Goal: Information Seeking & Learning: Check status

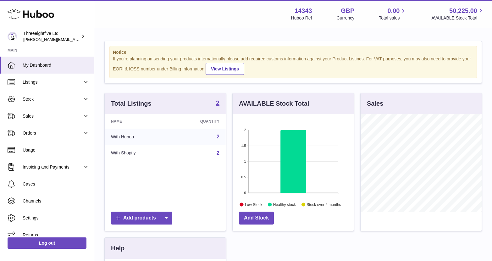
scroll to position [98, 121]
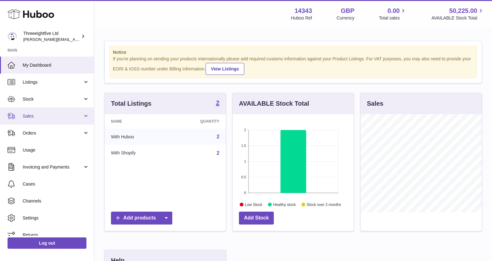
click at [63, 112] on link "Sales" at bounding box center [47, 115] width 94 height 17
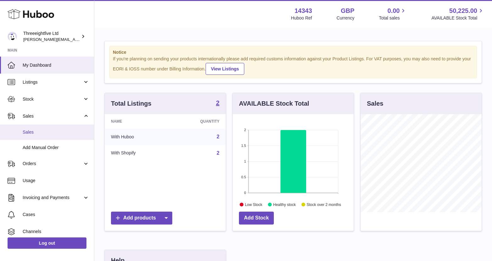
click at [57, 131] on span "Sales" at bounding box center [56, 132] width 67 height 6
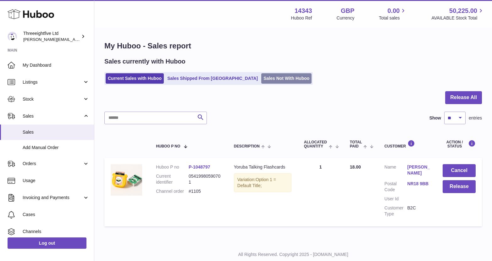
click at [261, 77] on link "Sales Not With Huboo" at bounding box center [286, 78] width 50 height 10
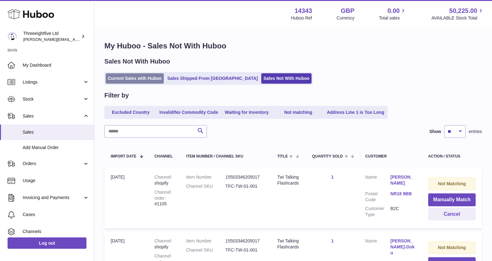
click at [132, 79] on link "Current Sales with Huboo" at bounding box center [135, 78] width 58 height 10
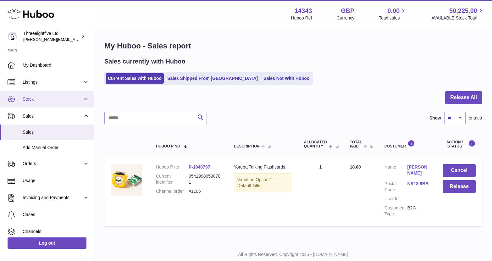
click at [78, 93] on link "Stock" at bounding box center [47, 98] width 94 height 17
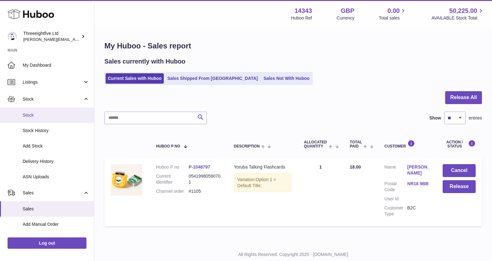
click at [53, 112] on span "Stock" at bounding box center [56, 115] width 67 height 6
